Goal: Ask a question

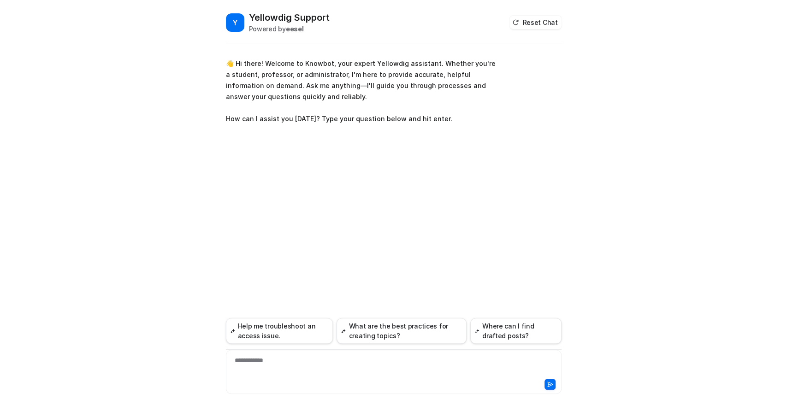
click at [315, 359] on div "**********" at bounding box center [393, 366] width 331 height 21
paste div
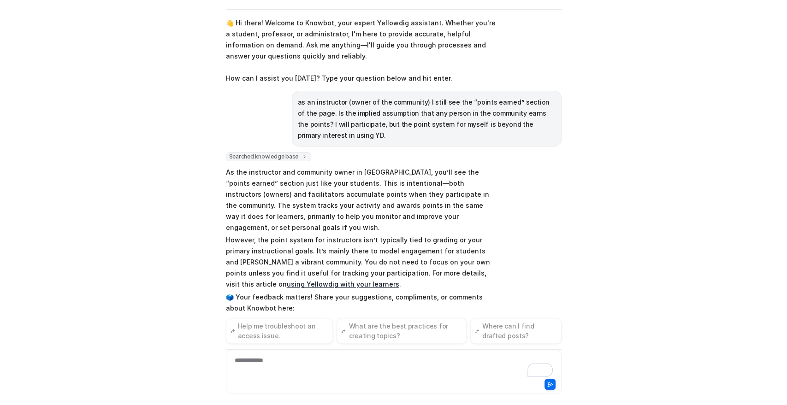
scroll to position [18, 0]
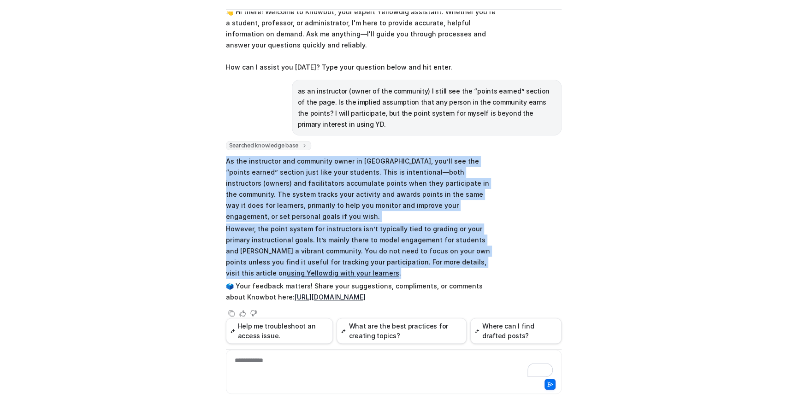
drag, startPoint x: 315, startPoint y: 260, endPoint x: 206, endPoint y: 162, distance: 146.8
click at [206, 162] on div "Y Yellowdig Support Powered by eesel Reset Chat 👋 Hi there! Welcome to Knowbot,…" at bounding box center [393, 202] width 787 height 405
click at [287, 269] on link "using Yellowdig with your learners" at bounding box center [343, 273] width 112 height 8
copy span "As the instructor and community owner in [GEOGRAPHIC_DATA], you’ll see the “poi…"
click at [313, 371] on div "**********" at bounding box center [393, 366] width 331 height 21
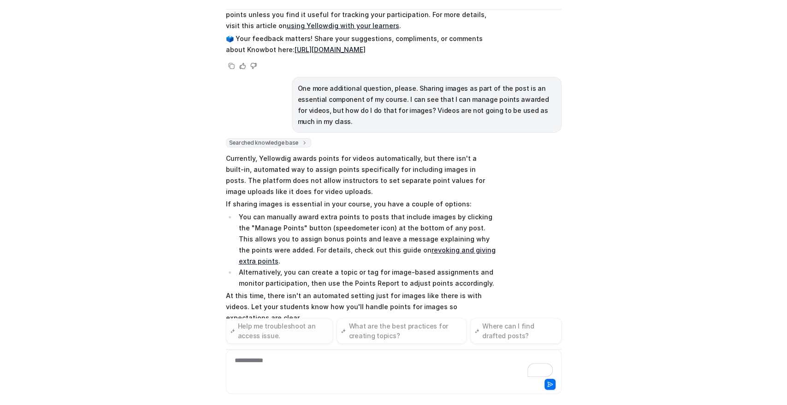
scroll to position [276, 0]
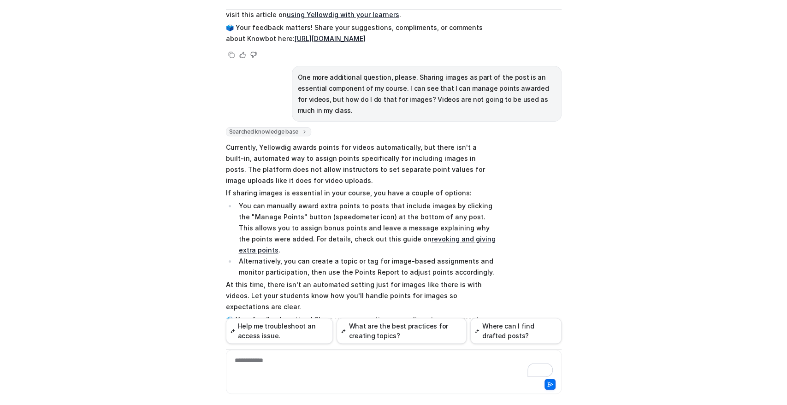
click at [398, 279] on p "At this time, there isn't an automated setting just for images like there is wi…" at bounding box center [361, 295] width 270 height 33
click at [452, 279] on p "At this time, there isn't an automated setting just for images like there is wi…" at bounding box center [361, 295] width 270 height 33
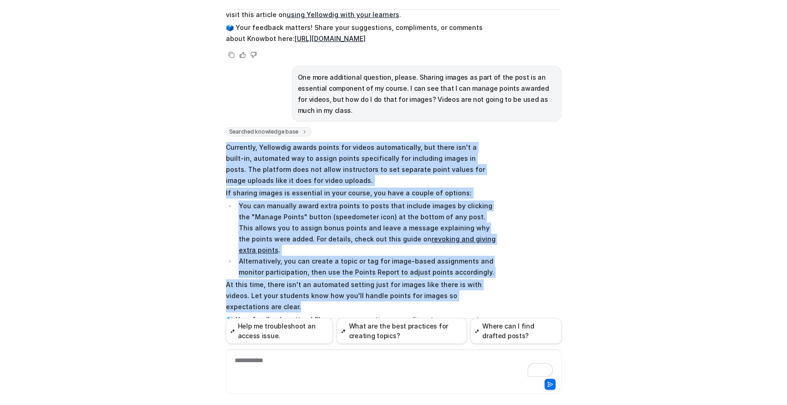
drag, startPoint x: 501, startPoint y: 259, endPoint x: 186, endPoint y: 114, distance: 347.6
click at [186, 114] on div "Y Yellowdig Support Powered by eesel Reset Chat 👋 Hi there! Welcome to Knowbot,…" at bounding box center [393, 202] width 787 height 405
copy span "Currently, Yellowdig awards points for videos automatically, but there isn't a …"
